Goal: Transaction & Acquisition: Purchase product/service

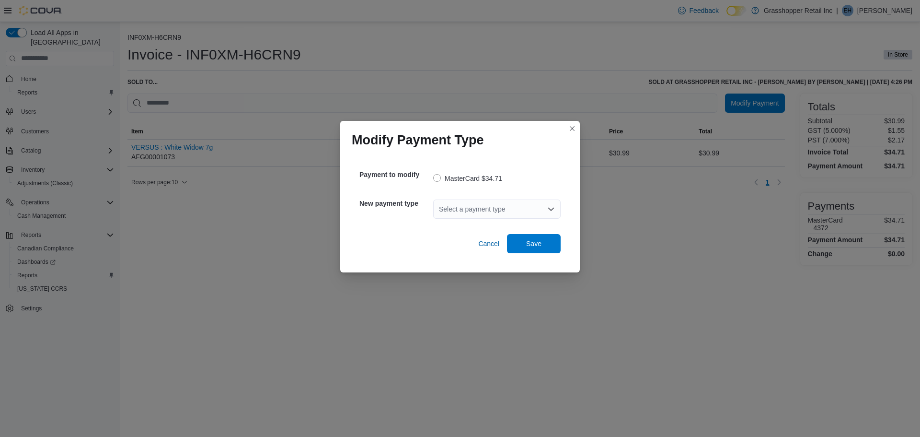
click at [480, 205] on div "Select a payment type" at bounding box center [496, 208] width 127 height 19
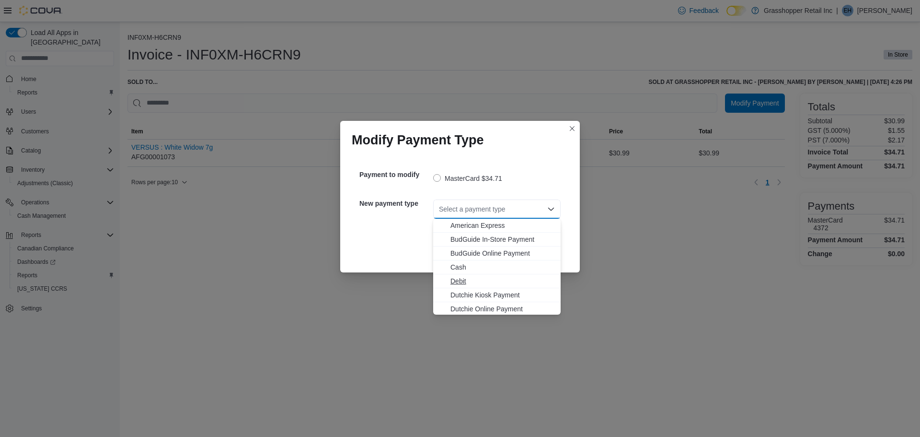
click at [463, 277] on span "Debit" at bounding box center [503, 281] width 104 height 10
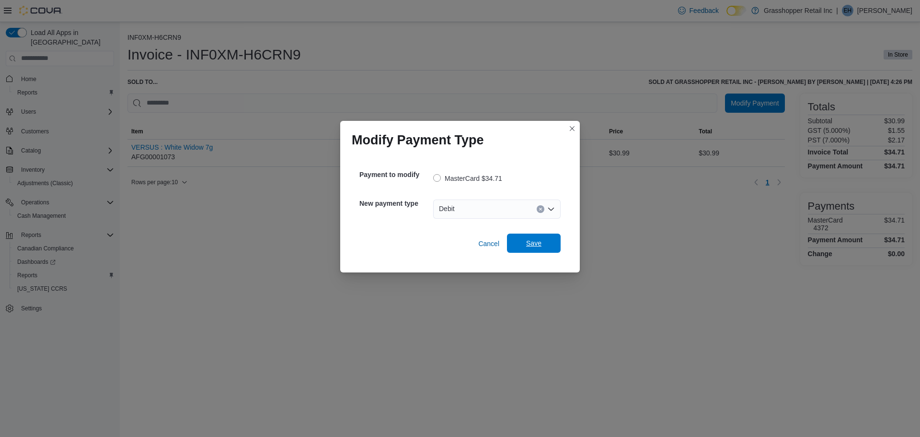
click at [531, 240] on span "Save" at bounding box center [533, 243] width 15 height 10
